Goal: Find specific fact: Find specific fact

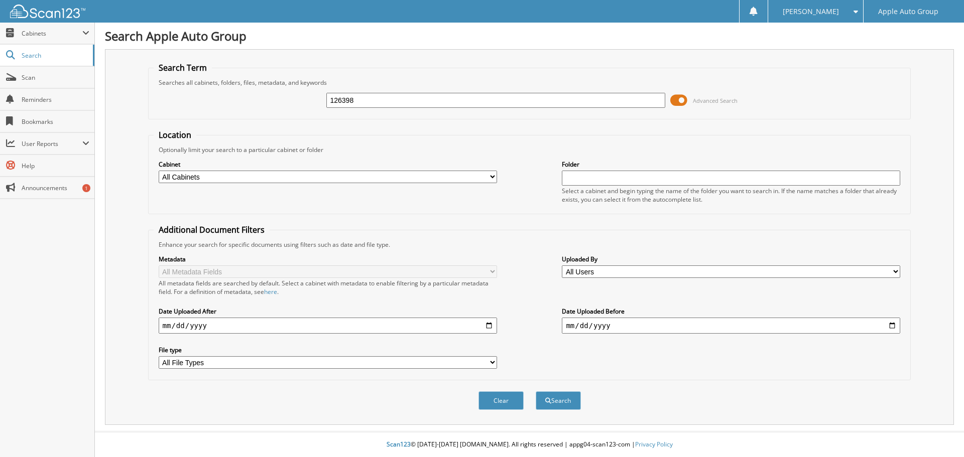
type input "126398"
click at [536, 392] on button "Search" at bounding box center [558, 401] width 45 height 19
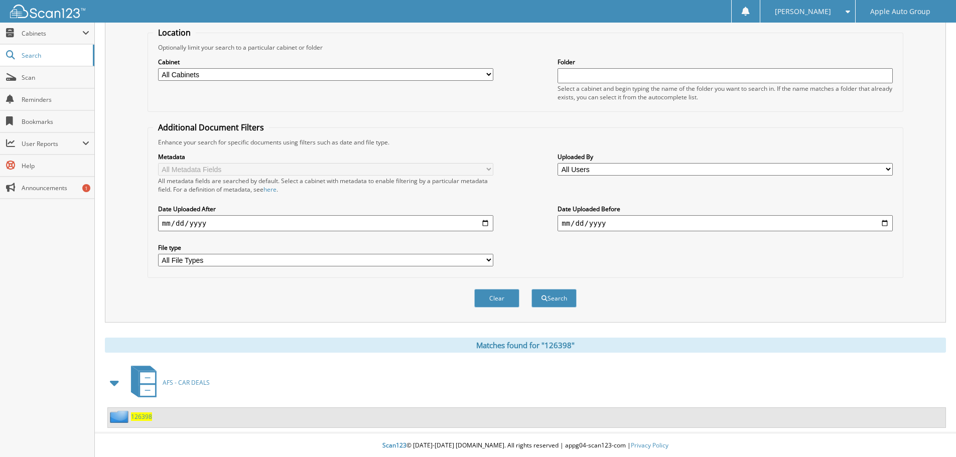
scroll to position [104, 0]
click at [149, 411] on div "126398" at bounding box center [130, 416] width 44 height 13
click at [147, 415] on span "126398" at bounding box center [141, 416] width 21 height 9
